Goal: Task Accomplishment & Management: Complete application form

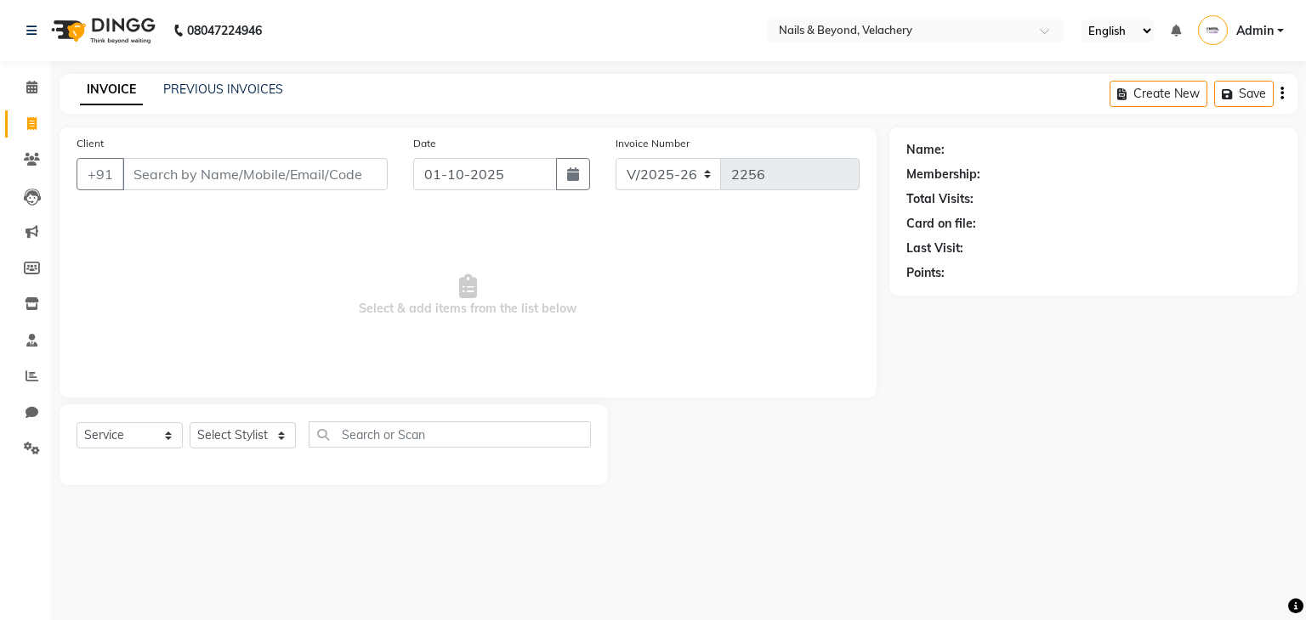
select select "8978"
select select "service"
click at [33, 378] on icon at bounding box center [31, 376] width 13 height 13
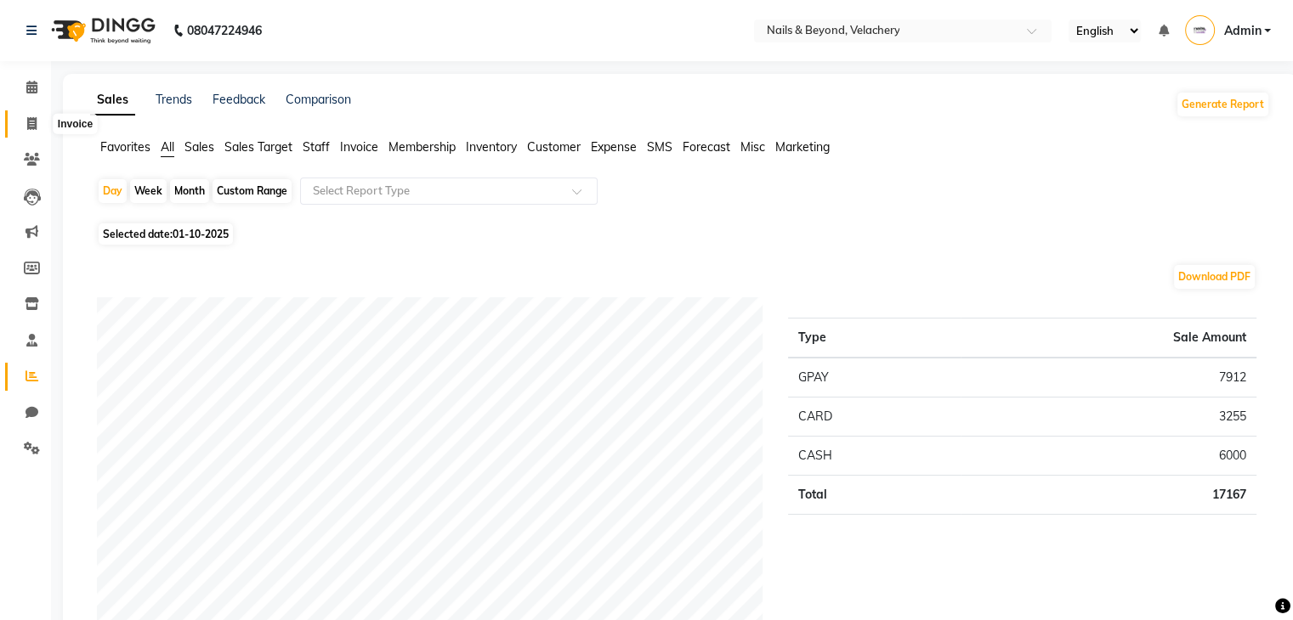
click at [22, 122] on span at bounding box center [32, 125] width 30 height 20
select select "service"
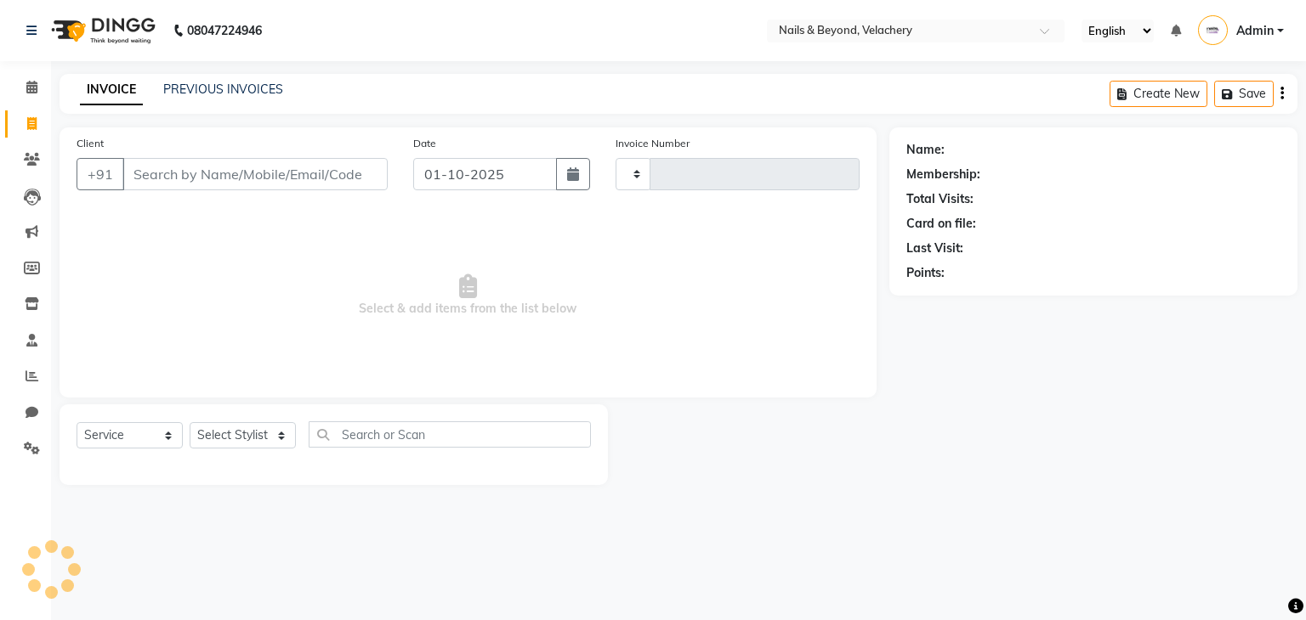
type input "2256"
select select "8978"
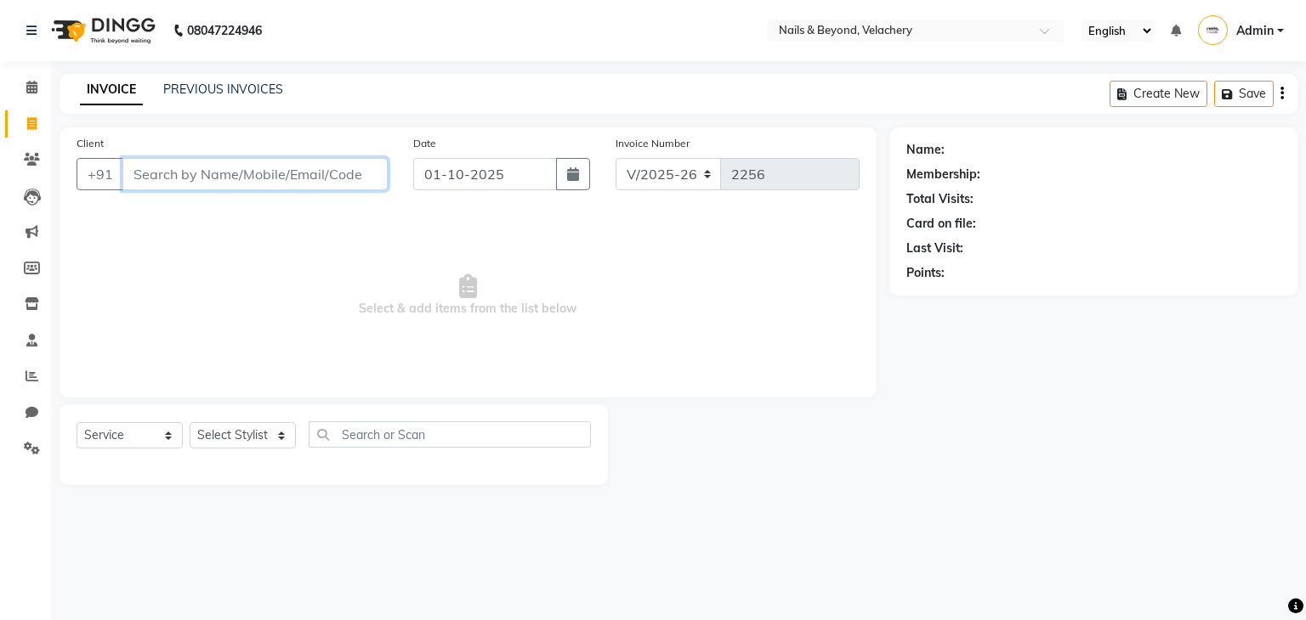
click at [251, 174] on input "Client" at bounding box center [254, 174] width 265 height 32
type input "9962942149"
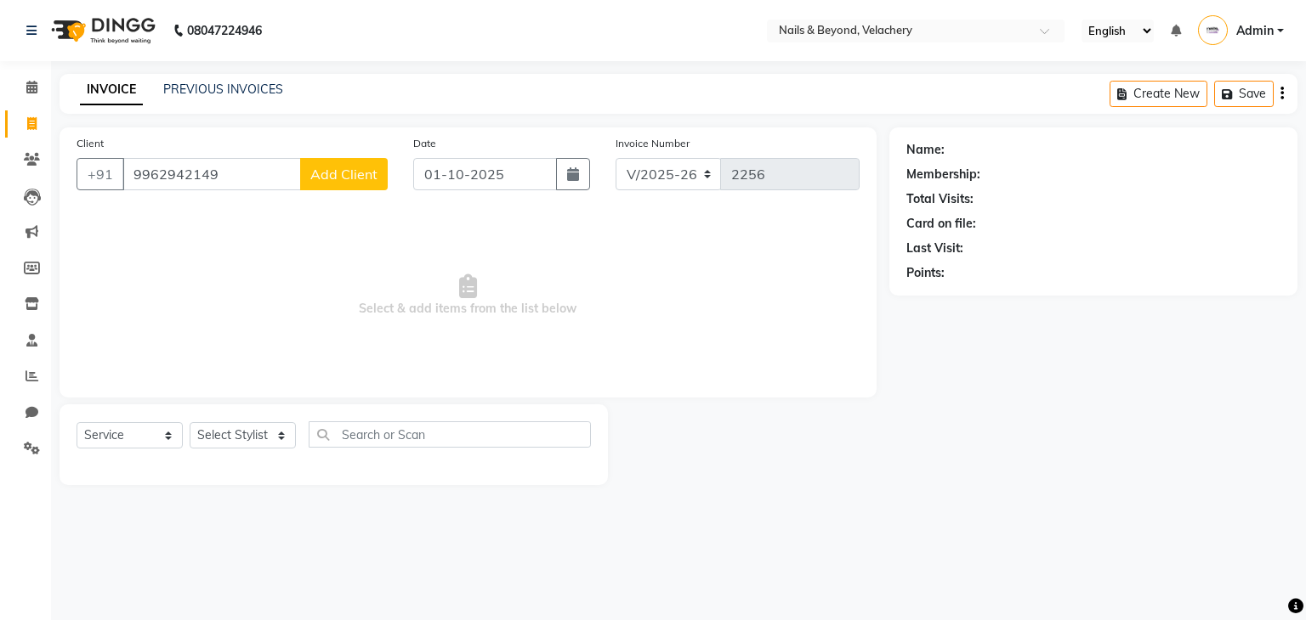
click at [337, 181] on span "Add Client" at bounding box center [343, 174] width 67 height 17
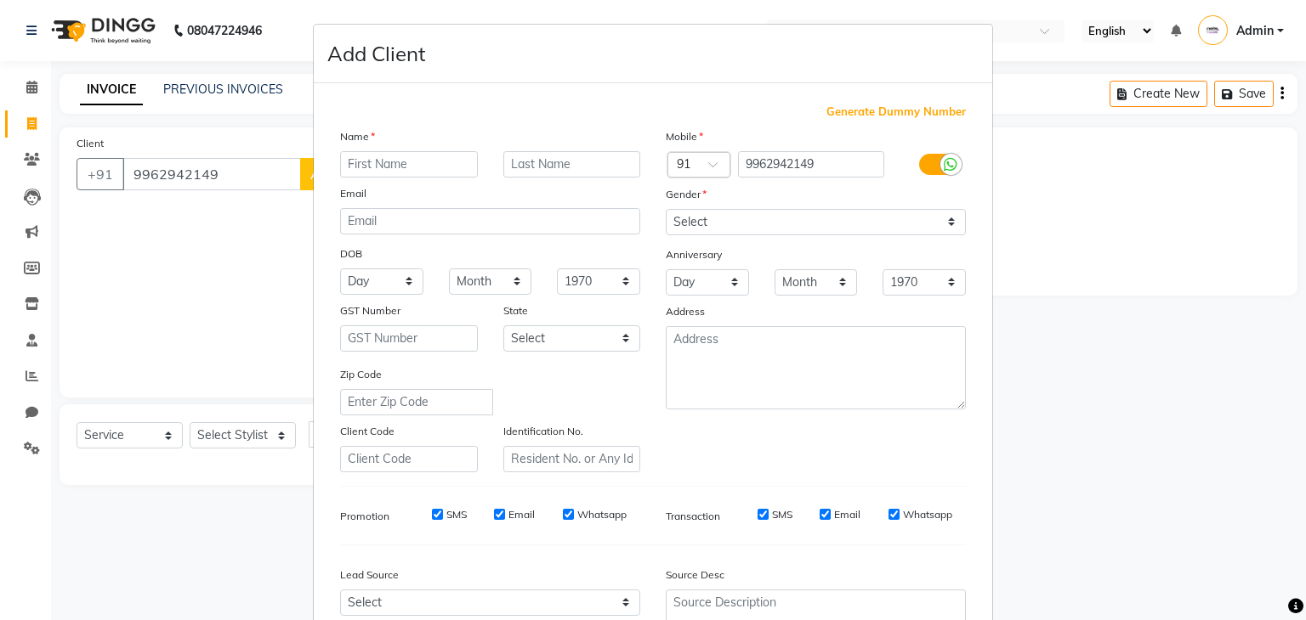
click at [388, 161] on input "text" at bounding box center [409, 164] width 138 height 26
type input "b"
click at [372, 163] on input "Bhavitha" at bounding box center [409, 164] width 138 height 26
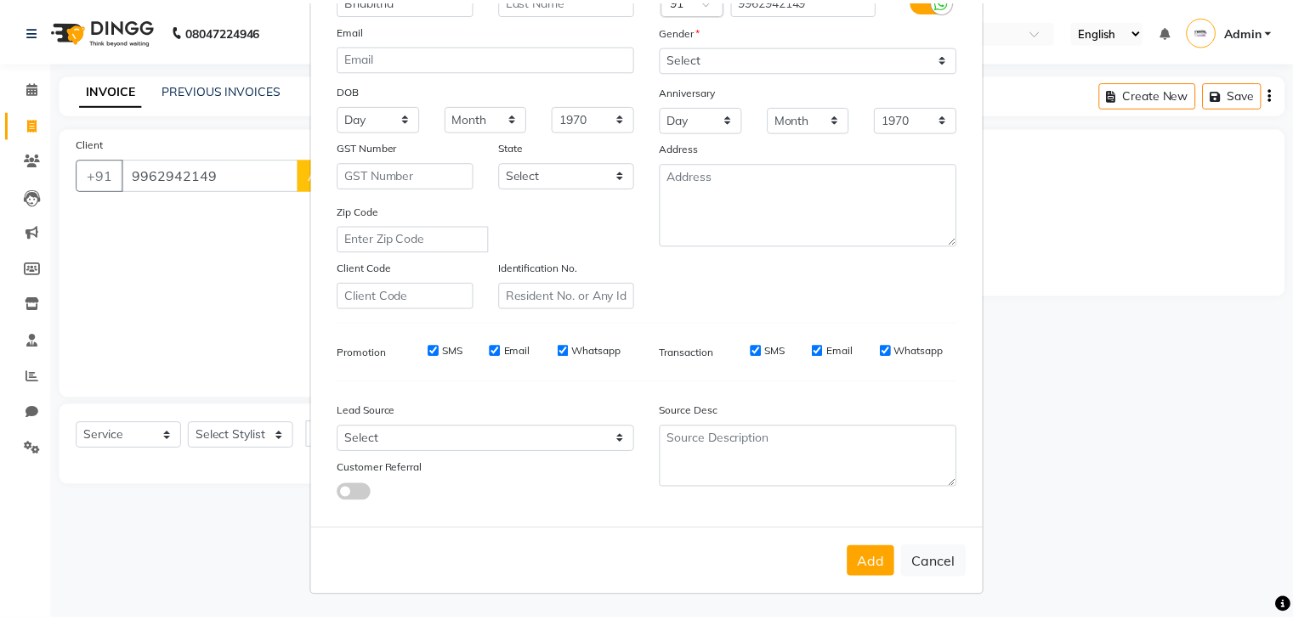
scroll to position [172, 0]
type input "Bhabitha"
click at [873, 548] on button "Add" at bounding box center [879, 562] width 48 height 31
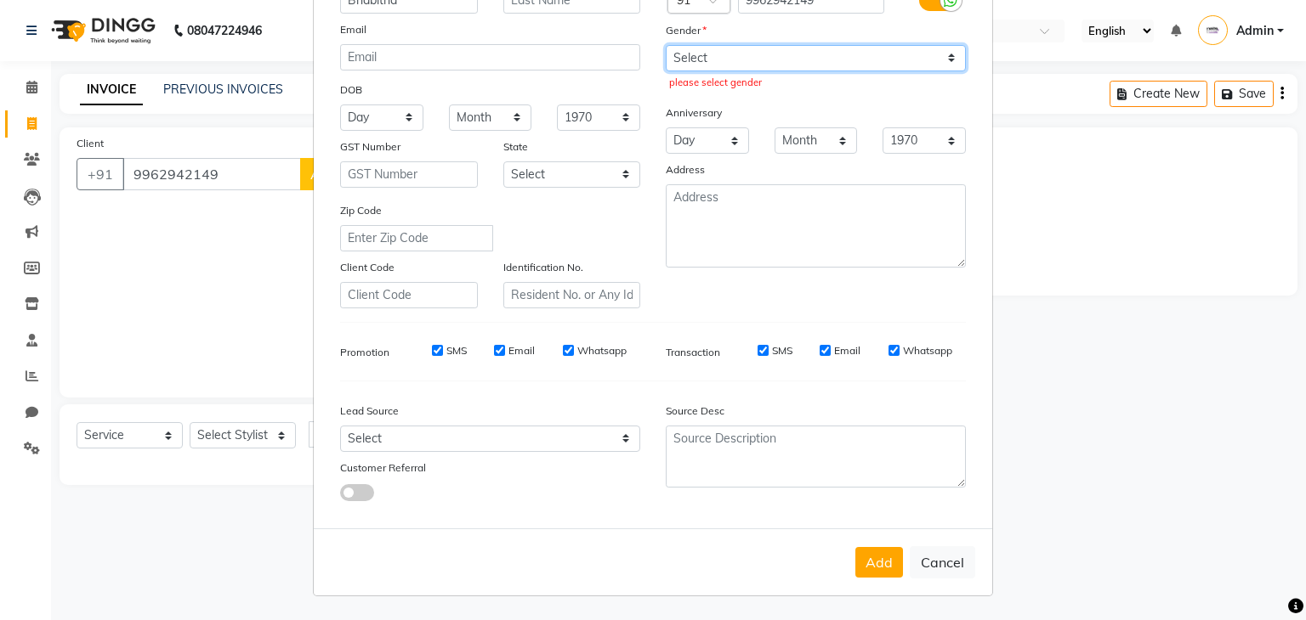
click at [943, 47] on select "Select [DEMOGRAPHIC_DATA] [DEMOGRAPHIC_DATA] Other Prefer Not To Say" at bounding box center [816, 58] width 300 height 26
select select "[DEMOGRAPHIC_DATA]"
click at [666, 45] on select "Select [DEMOGRAPHIC_DATA] [DEMOGRAPHIC_DATA] Other Prefer Not To Say" at bounding box center [816, 58] width 300 height 26
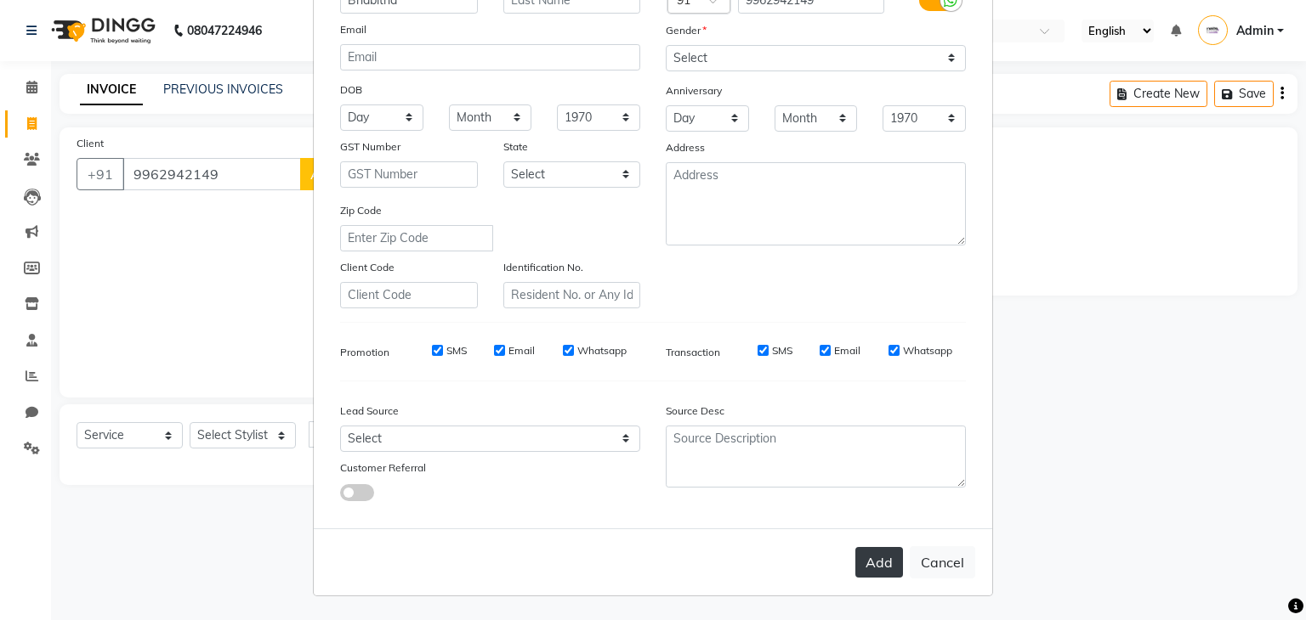
click at [884, 569] on button "Add" at bounding box center [879, 562] width 48 height 31
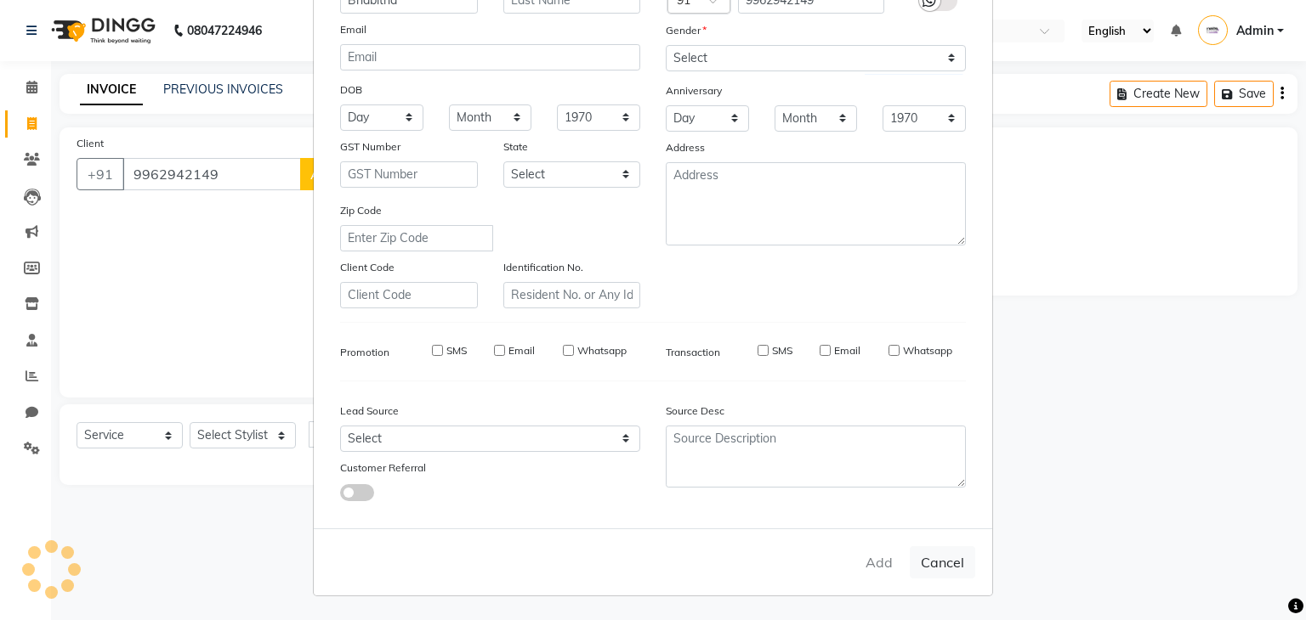
select select
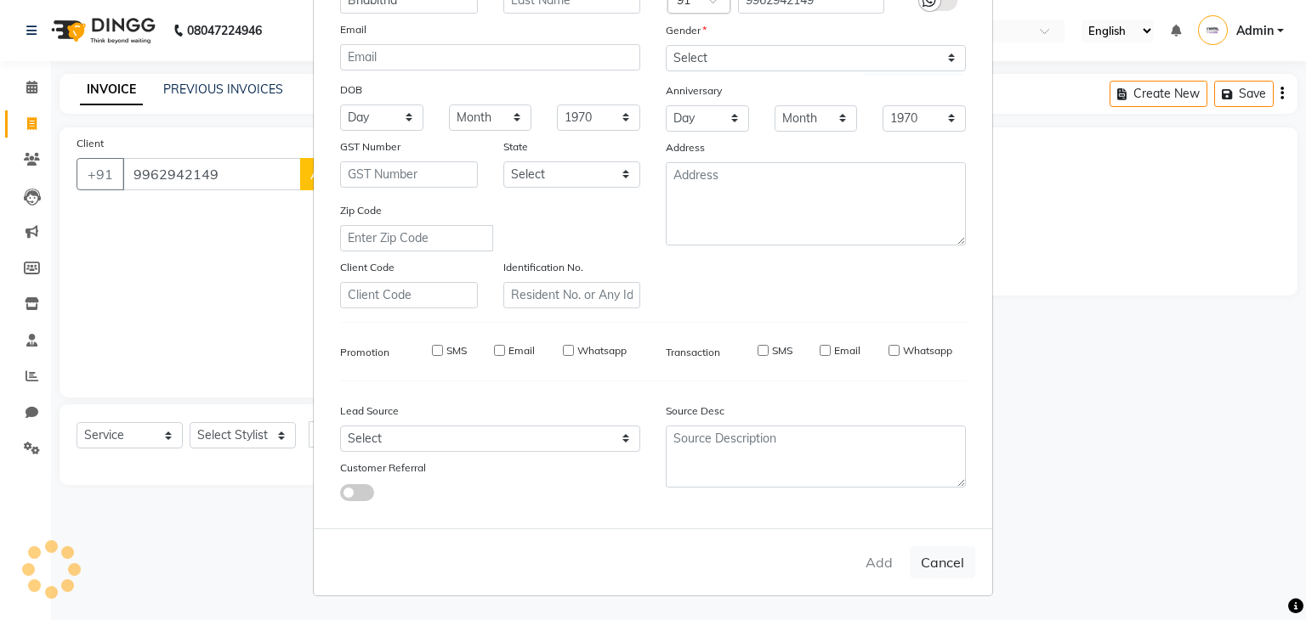
select select
checkbox input "false"
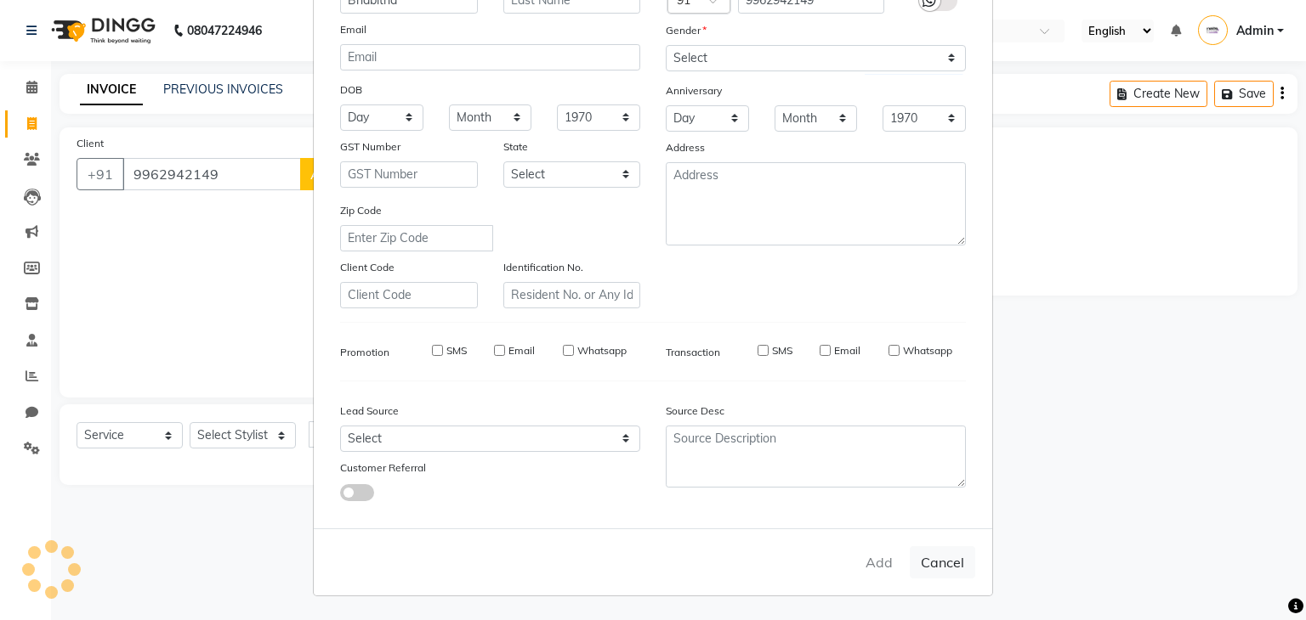
checkbox input "false"
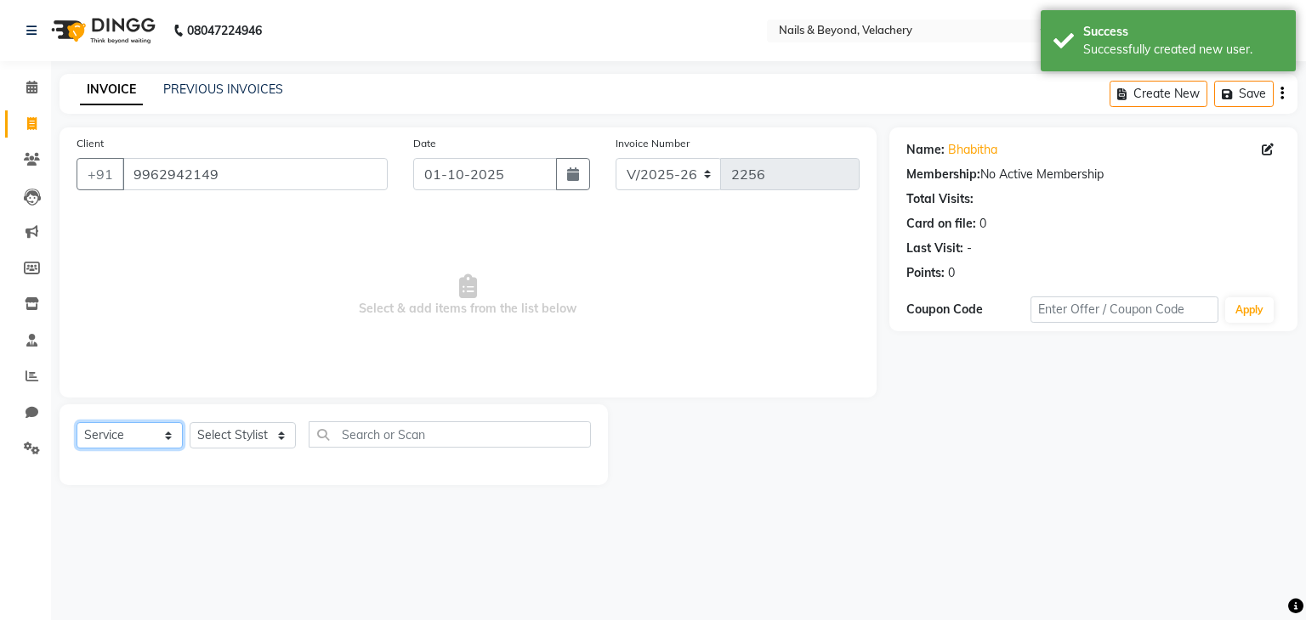
click at [141, 441] on select "Select Service Product Membership Package Voucher Prepaid Gift Card" at bounding box center [129, 435] width 106 height 26
click at [76, 423] on select "Select Service Product Membership Package Voucher Prepaid Gift Card" at bounding box center [129, 435] width 106 height 26
click at [265, 441] on select "Select Stylist [PERSON_NAME] [PERSON_NAME] JANGGINLIN Jothang Konyak [PERSON_NA…" at bounding box center [243, 435] width 106 height 26
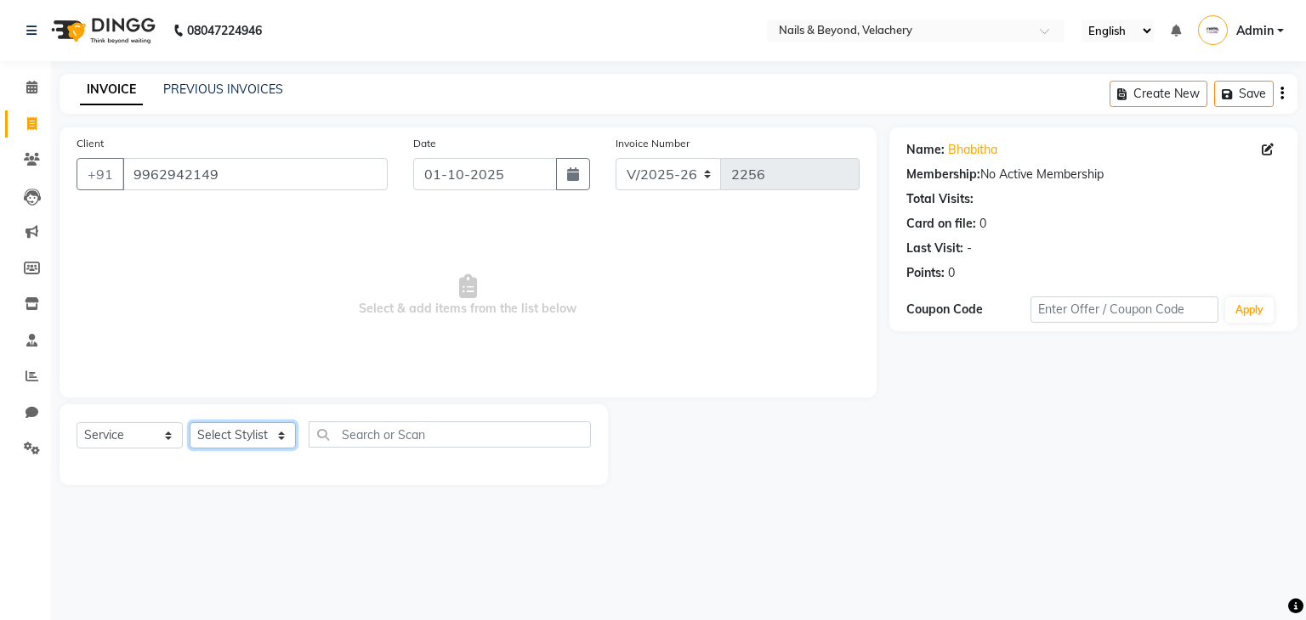
select select "91201"
click at [190, 423] on select "Select Stylist [PERSON_NAME] [PERSON_NAME] JANGGINLIN Jothang Konyak [PERSON_NA…" at bounding box center [243, 435] width 106 height 26
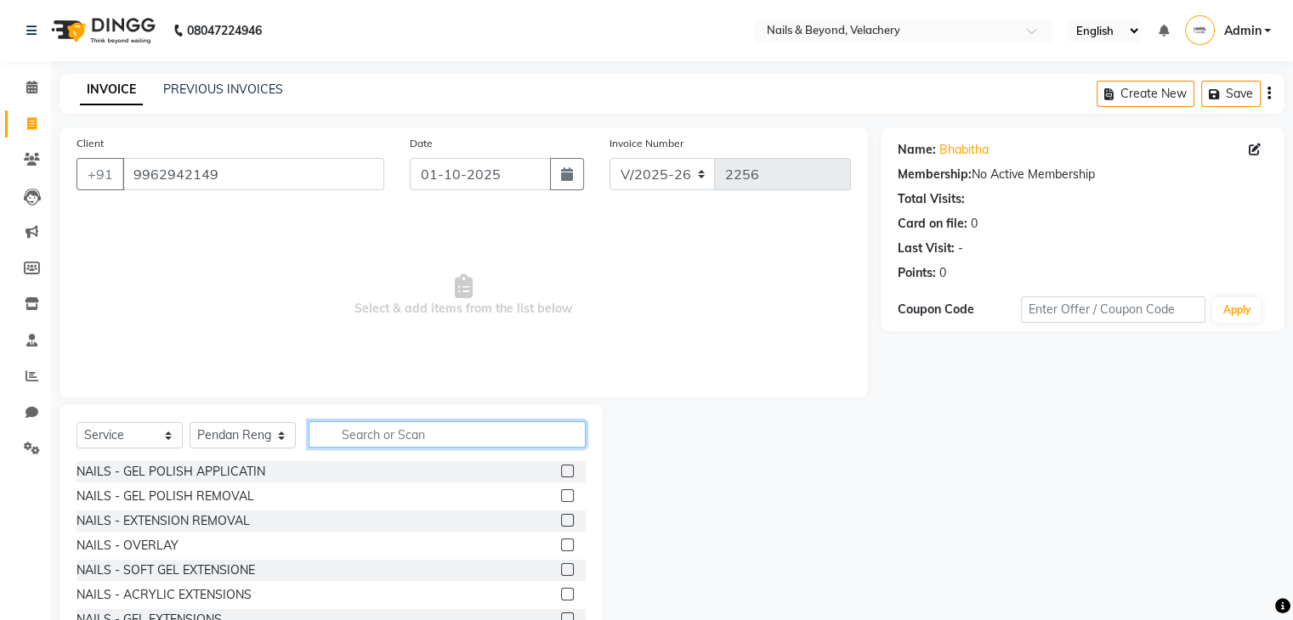
click at [377, 439] on input "text" at bounding box center [447, 435] width 277 height 26
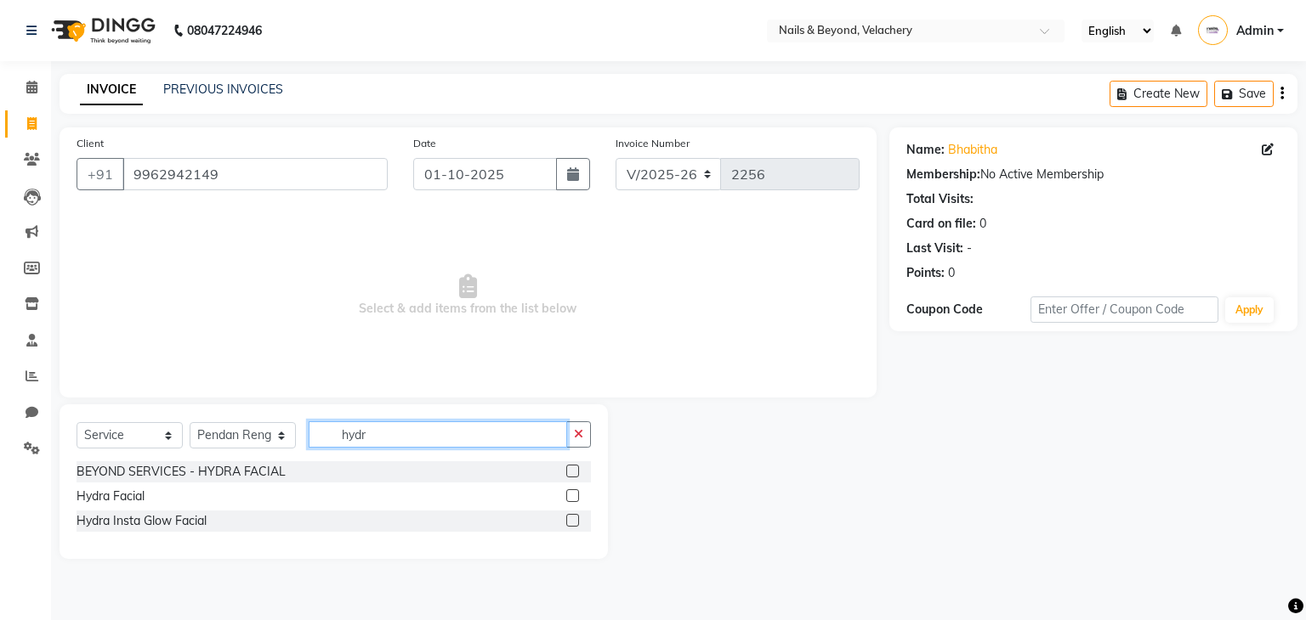
type input "hydr"
click at [231, 494] on div "Hydra Facial" at bounding box center [333, 496] width 514 height 21
click at [235, 498] on div "Hydra Facial" at bounding box center [333, 496] width 514 height 21
click at [569, 493] on label at bounding box center [572, 496] width 13 height 13
click at [569, 493] on input "checkbox" at bounding box center [571, 496] width 11 height 11
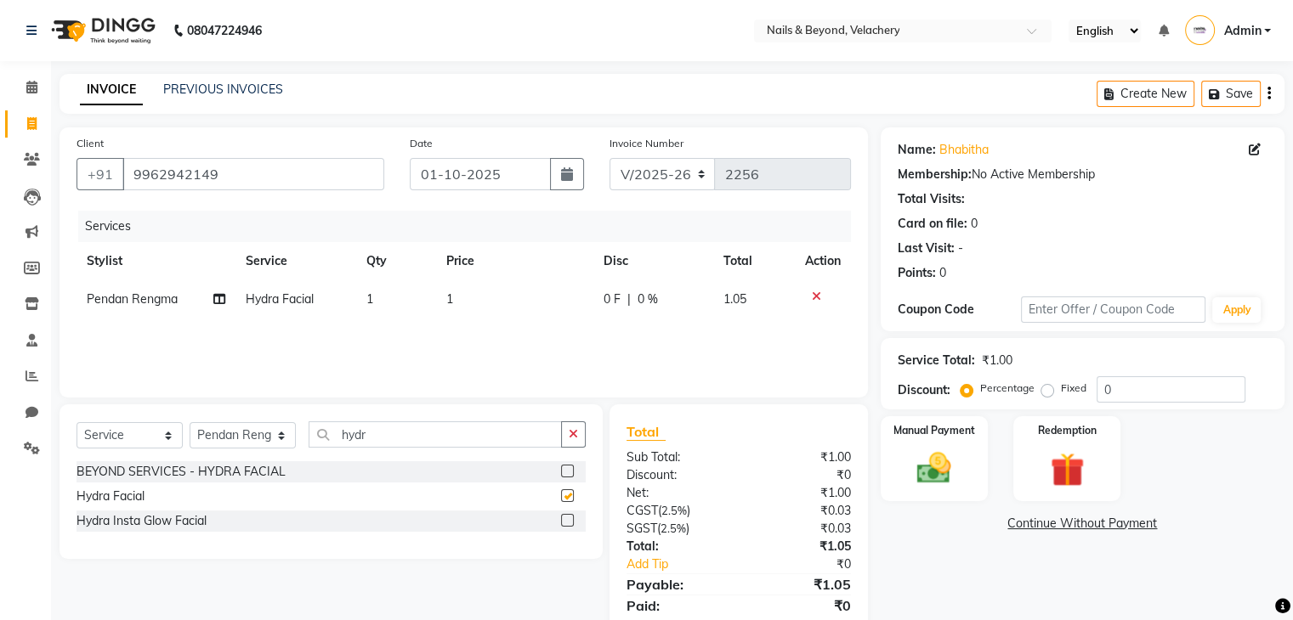
checkbox input "false"
click at [473, 286] on td "1" at bounding box center [514, 299] width 157 height 38
select select "91201"
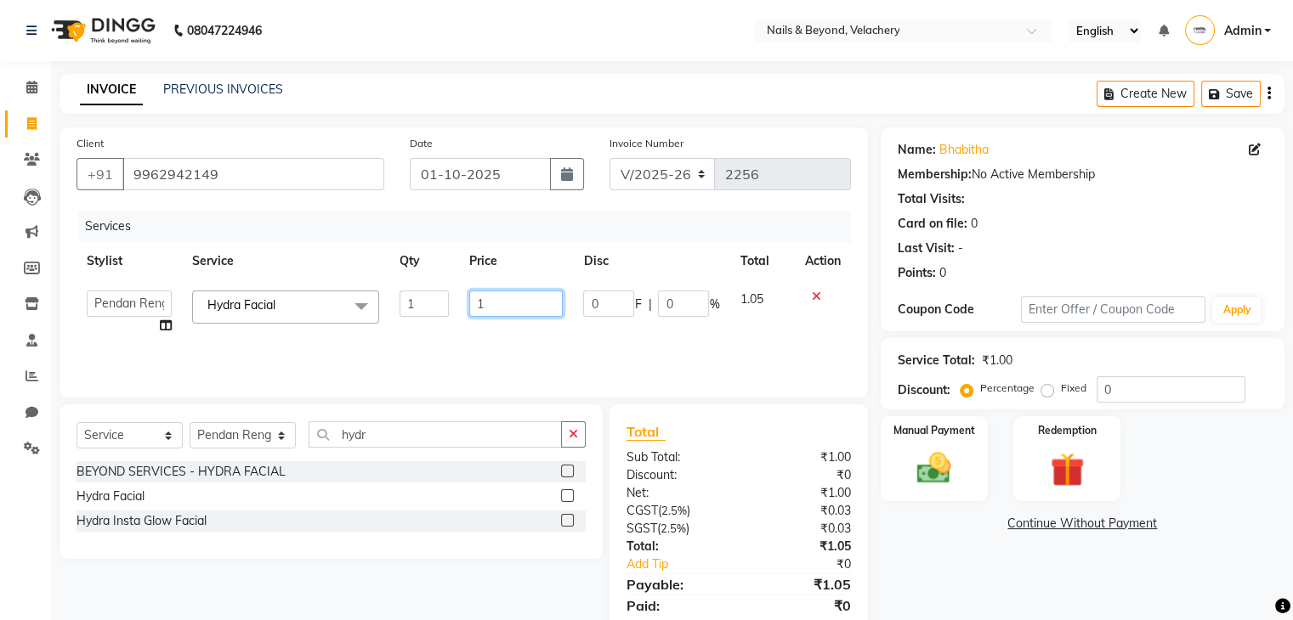
click at [473, 310] on input "1" at bounding box center [515, 304] width 93 height 26
click at [507, 310] on input "1" at bounding box center [515, 304] width 93 height 26
type input "4"
type input "5000"
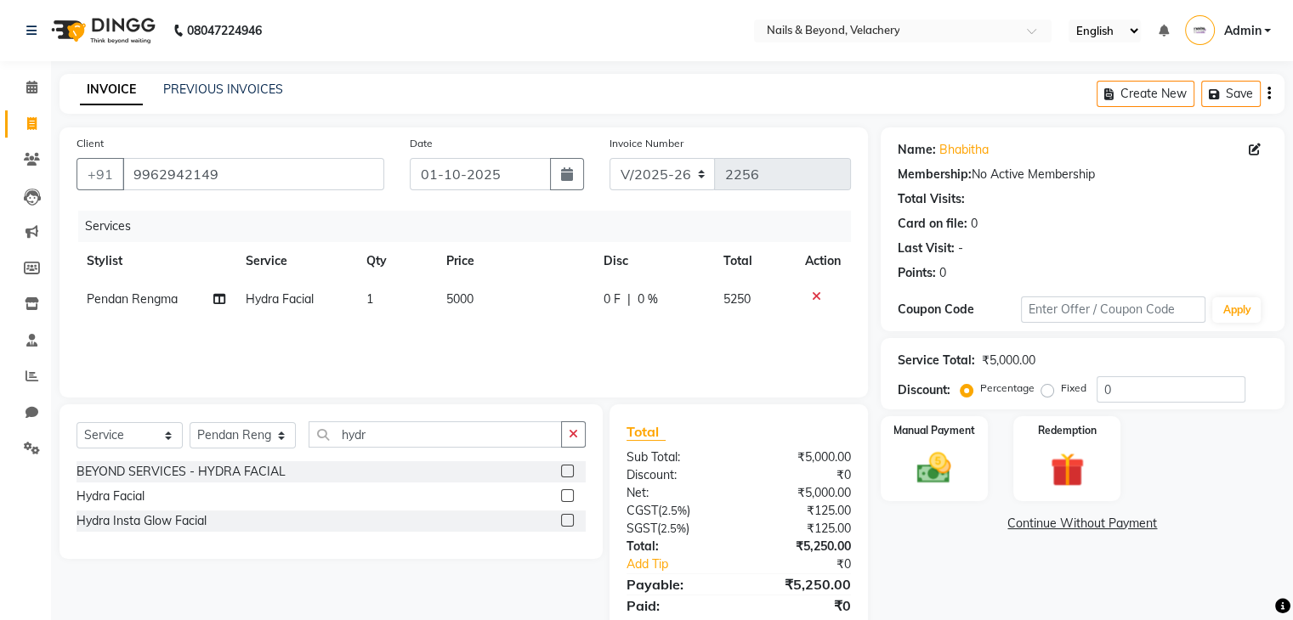
click at [563, 330] on div "Services Stylist Service Qty Price Disc Total Action Pendan Rengma Hydra Facial…" at bounding box center [463, 296] width 774 height 170
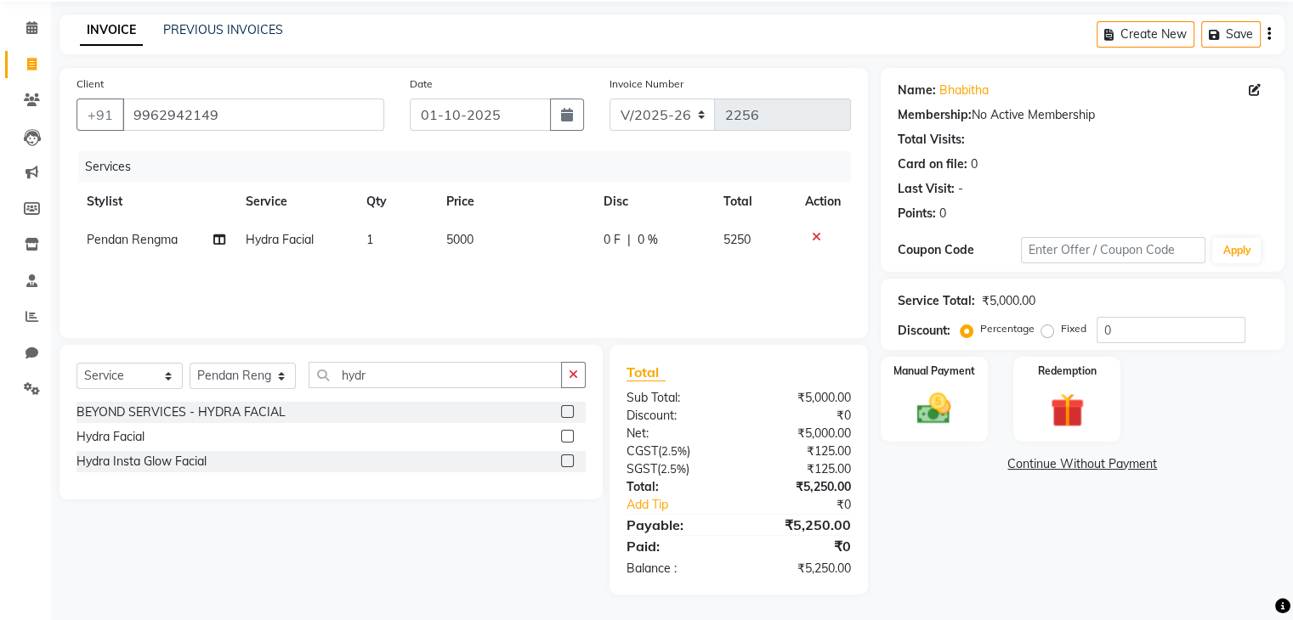
click at [1074, 468] on link "Continue Without Payment" at bounding box center [1082, 465] width 397 height 18
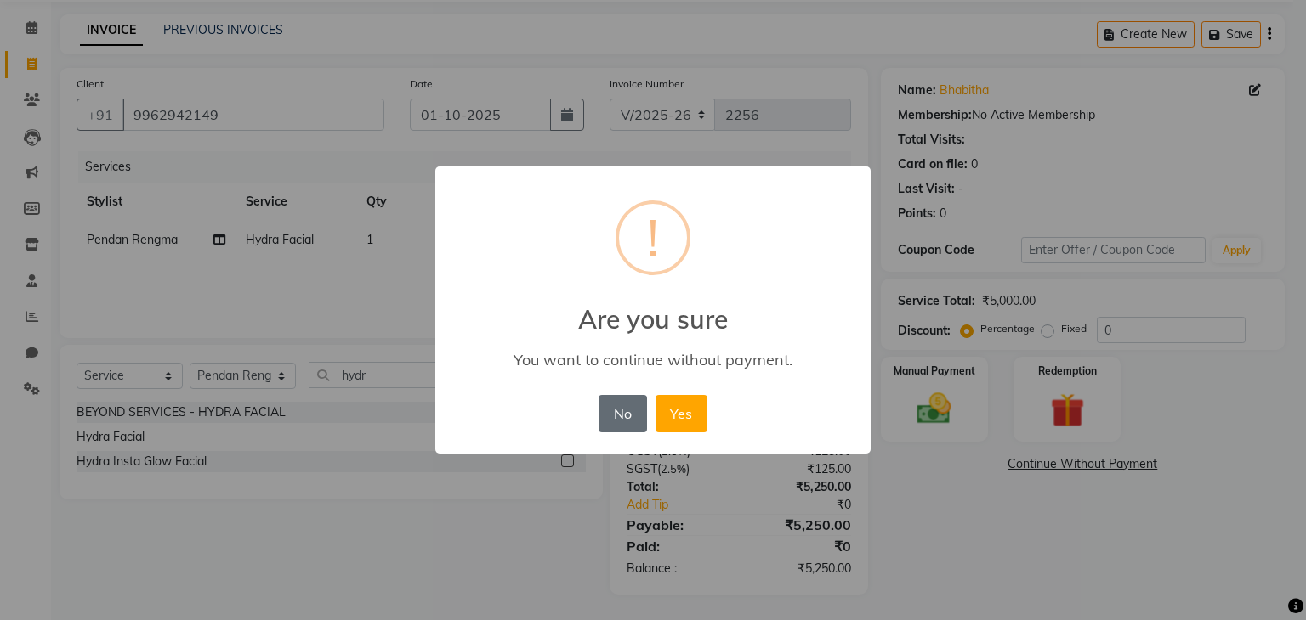
click at [626, 424] on button "No" at bounding box center [622, 413] width 48 height 37
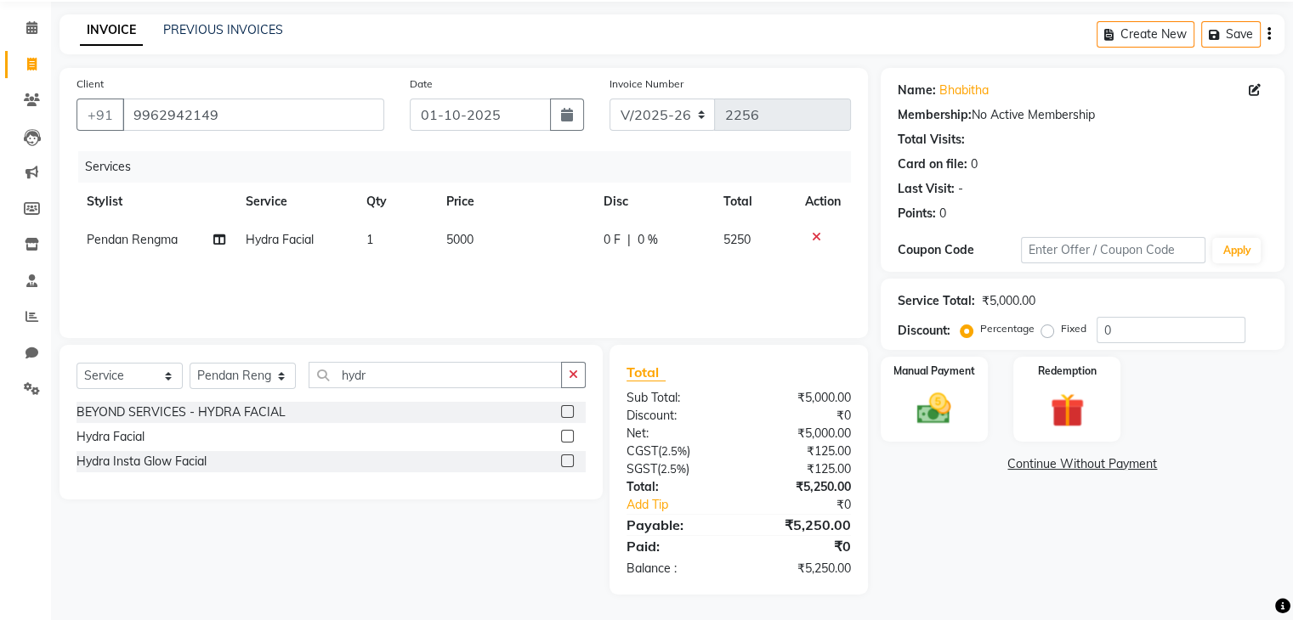
scroll to position [59, 0]
click at [496, 531] on div "Select Service Product Membership Package Voucher Prepaid Gift Card Select Styl…" at bounding box center [325, 470] width 556 height 250
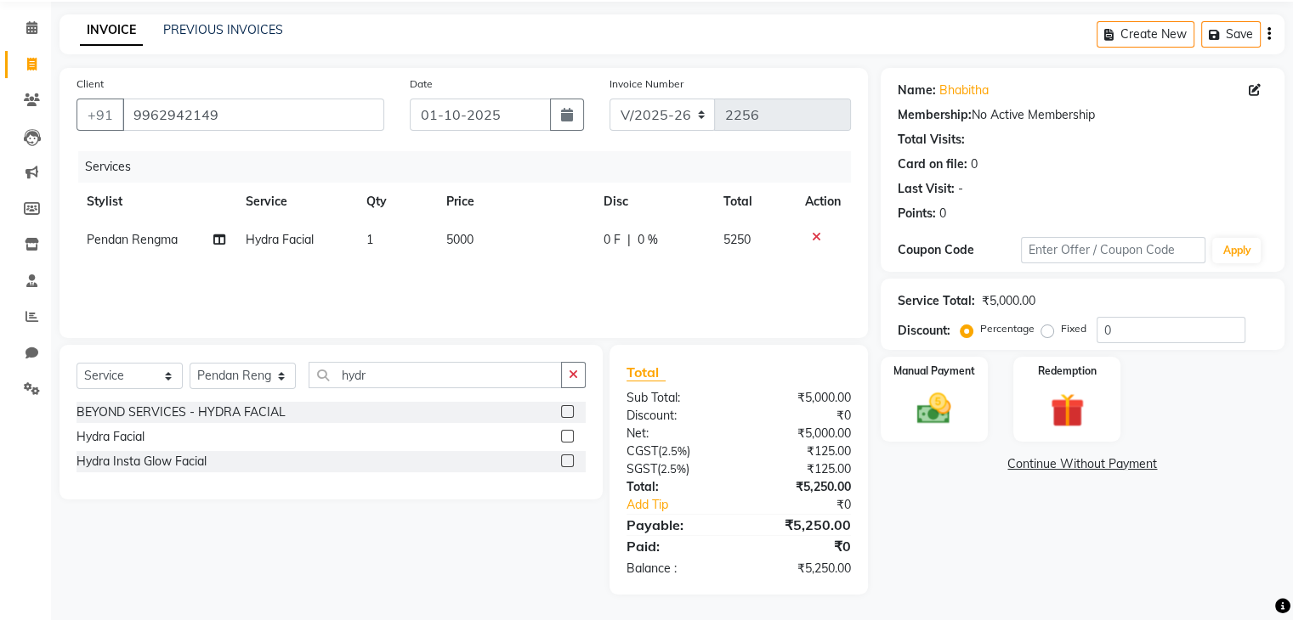
click at [496, 531] on div "Select Service Product Membership Package Voucher Prepaid Gift Card Select Styl…" at bounding box center [325, 470] width 556 height 250
click at [948, 395] on img at bounding box center [933, 409] width 57 height 41
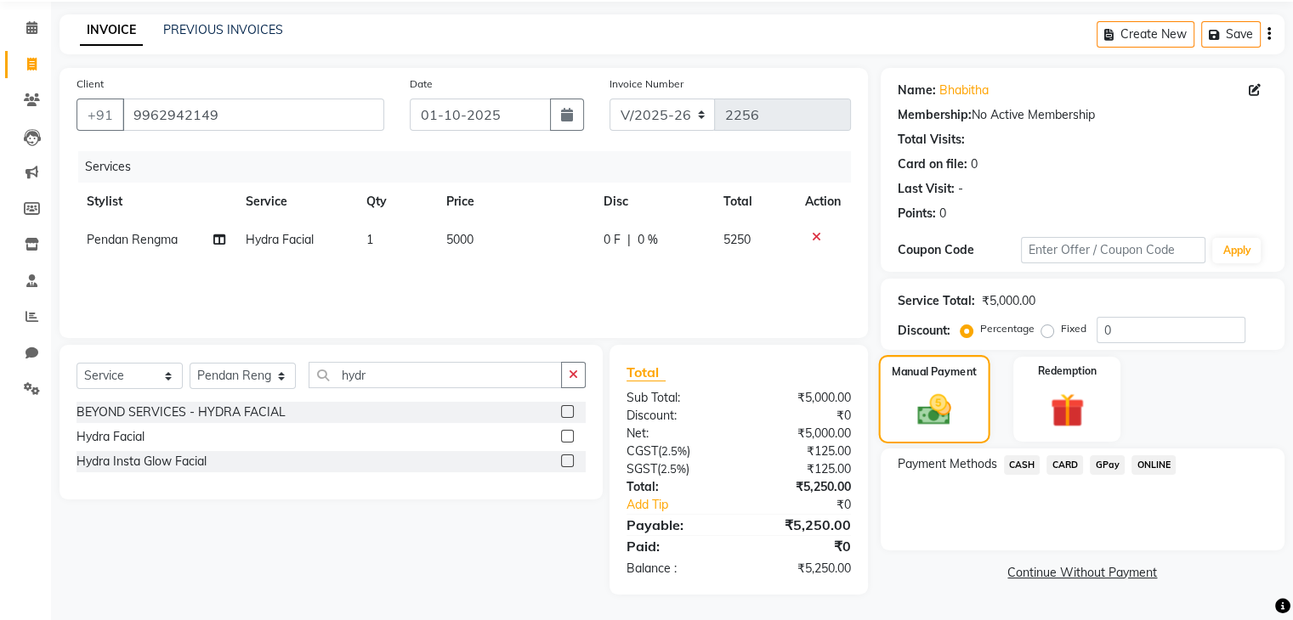
click at [908, 399] on img at bounding box center [934, 410] width 54 height 39
click at [1075, 467] on span "CARD" at bounding box center [1064, 466] width 37 height 20
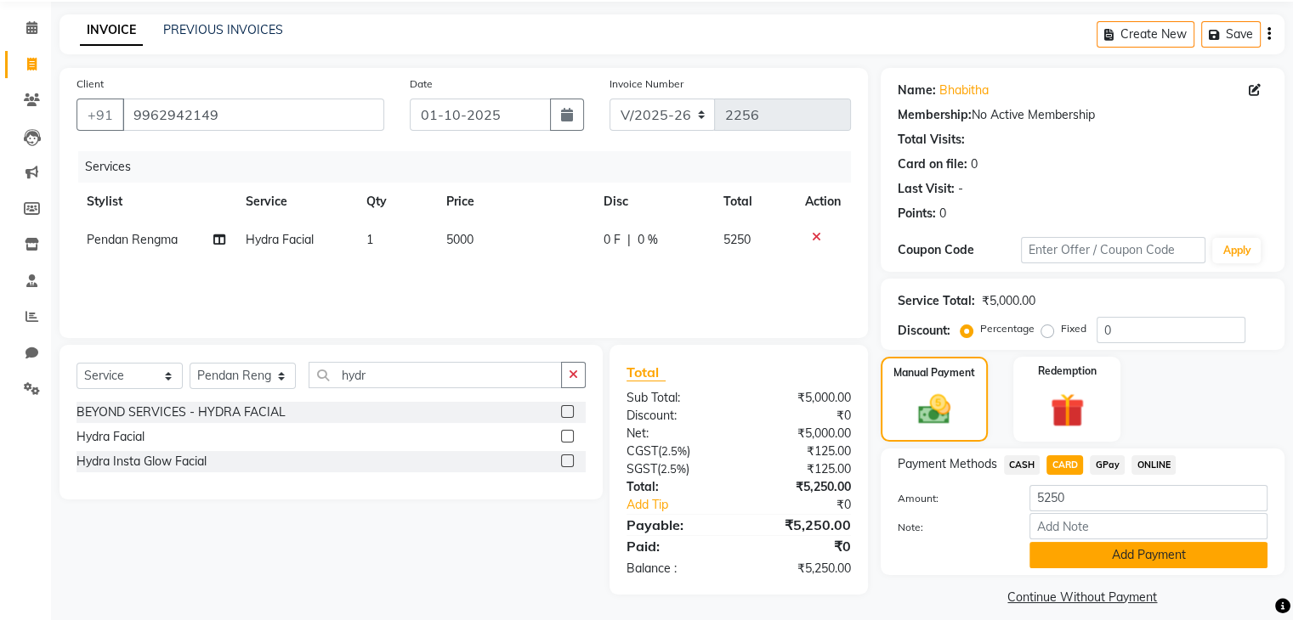
click at [1085, 558] on button "Add Payment" at bounding box center [1148, 555] width 238 height 26
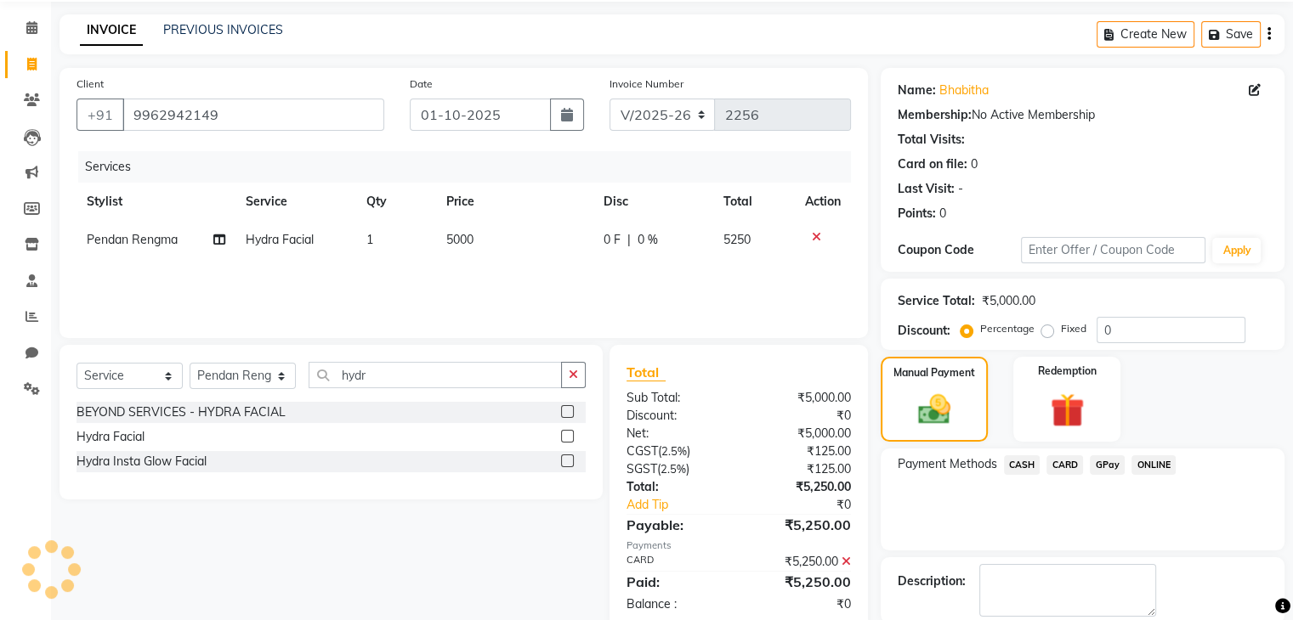
scroll to position [145, 0]
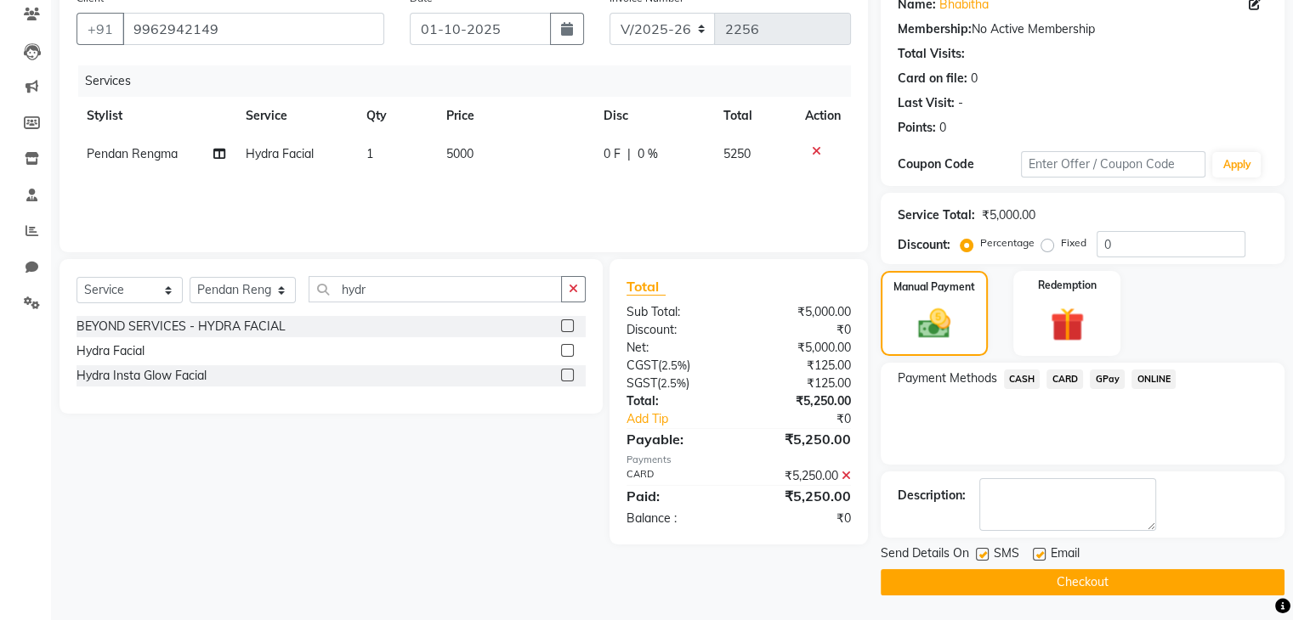
click at [1068, 581] on button "Checkout" at bounding box center [1083, 582] width 404 height 26
